Goal: Task Accomplishment & Management: Manage account settings

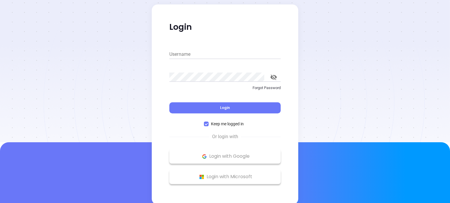
click at [212, 59] on div "Username" at bounding box center [224, 52] width 111 height 15
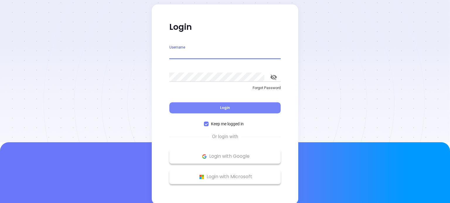
click at [226, 107] on span "Login" at bounding box center [225, 107] width 10 height 5
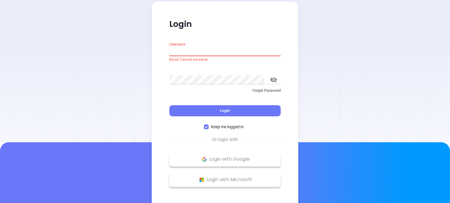
click at [206, 51] on input "Username" at bounding box center [224, 51] width 111 height 9
click at [330, 103] on div at bounding box center [225, 71] width 450 height 143
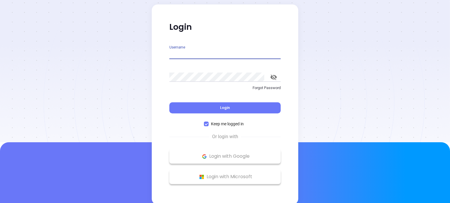
click at [191, 55] on input "Username" at bounding box center [224, 54] width 111 height 9
click at [92, 55] on div at bounding box center [225, 71] width 450 height 143
click at [190, 53] on input "Username" at bounding box center [224, 54] width 111 height 9
type input "Judimedeiros"
click at [218, 106] on button "Login" at bounding box center [224, 107] width 111 height 11
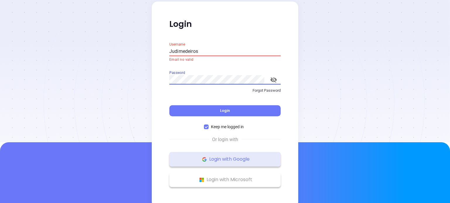
click at [235, 158] on p "Login with Google" at bounding box center [224, 159] width 105 height 9
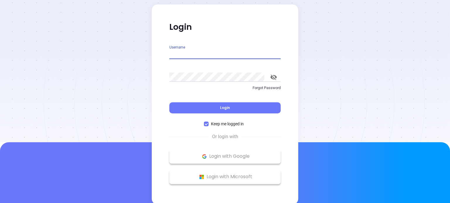
click at [182, 55] on input "Username" at bounding box center [224, 54] width 111 height 9
type input "biztech"
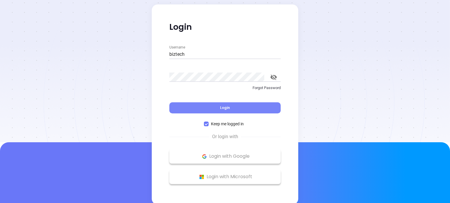
click at [232, 108] on button "Login" at bounding box center [224, 107] width 111 height 11
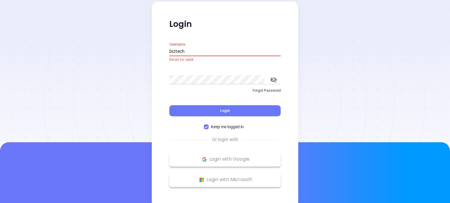
drag, startPoint x: 199, startPoint y: 51, endPoint x: 163, endPoint y: 51, distance: 36.6
click at [163, 51] on div "Login Username biztech Email no valid Password Forgot Password Login Keep me lo…" at bounding box center [225, 104] width 146 height 206
